Goal: Transaction & Acquisition: Purchase product/service

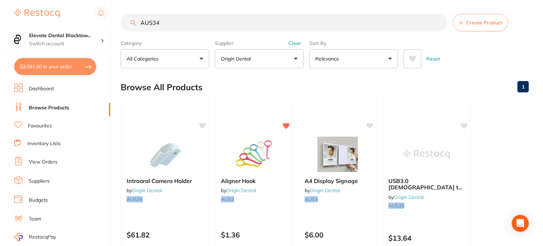
click at [52, 66] on button "$3,591.50 in your order" at bounding box center [55, 66] width 82 height 17
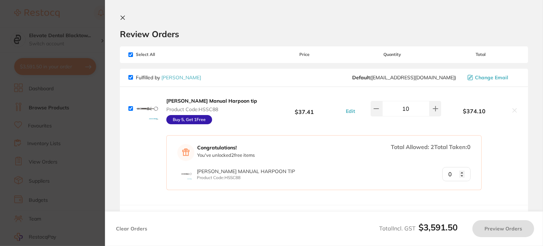
checkbox input "true"
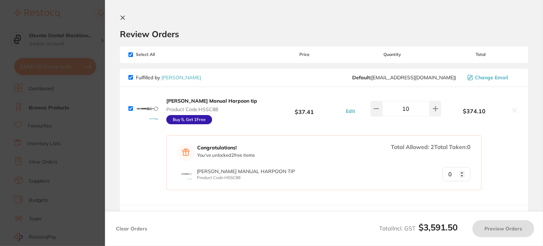
checkbox input "true"
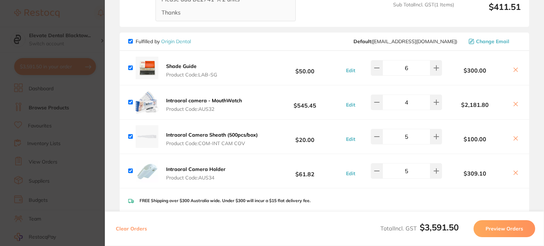
scroll to position [319, 0]
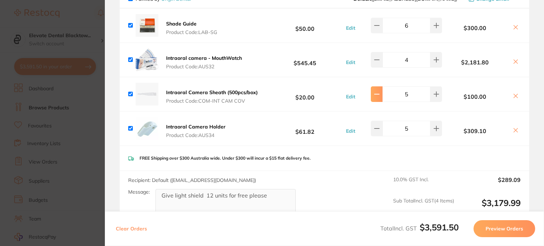
type input "4"
